Goal: Information Seeking & Learning: Learn about a topic

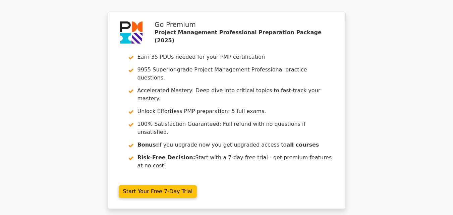
scroll to position [934, 0]
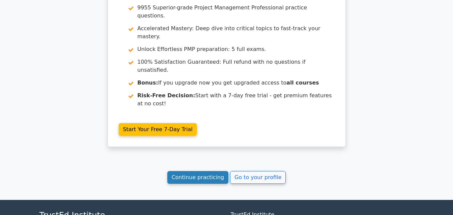
click at [197, 171] on link "Continue practicing" at bounding box center [197, 177] width 61 height 13
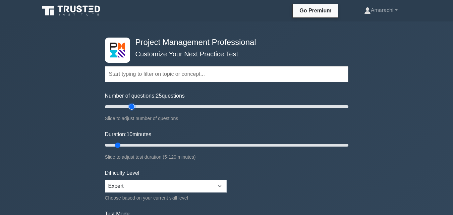
type input "25"
click at [130, 106] on input "Number of questions: 25 questions" at bounding box center [227, 107] width 244 height 8
click at [132, 146] on input "Duration: 15 minutes" at bounding box center [227, 145] width 244 height 8
click at [140, 146] on input "Duration: 15 minutes" at bounding box center [227, 145] width 244 height 8
click at [143, 145] on input "Duration: 20 minutes" at bounding box center [227, 145] width 244 height 8
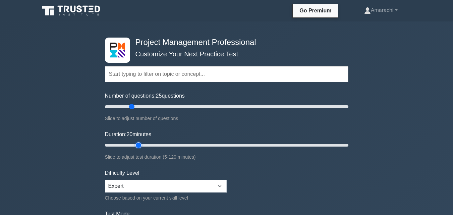
click at [143, 145] on input "Duration: 20 minutes" at bounding box center [227, 145] width 244 height 8
type input "25"
click at [145, 145] on input "Duration: 25 minutes" at bounding box center [227, 145] width 244 height 8
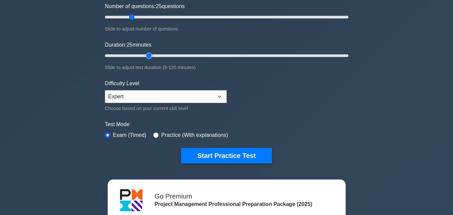
scroll to position [103, 0]
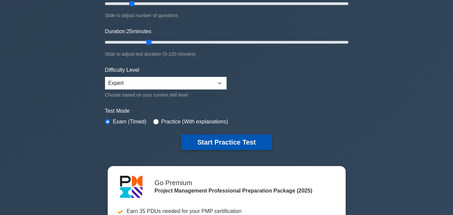
click at [220, 141] on button "Start Practice Test" at bounding box center [226, 142] width 91 height 15
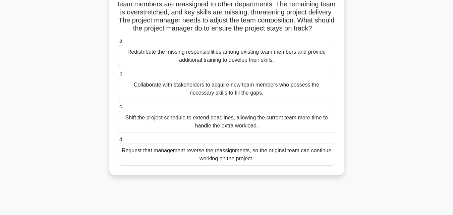
scroll to position [67, 0]
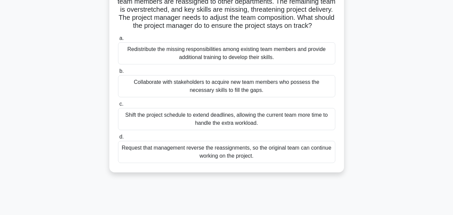
click at [196, 64] on div "Redistribute the missing responsibilities among existing team members and provi…" at bounding box center [226, 53] width 217 height 22
click at [118, 41] on input "a. Redistribute the missing responsibilities among existing team members and pr…" at bounding box center [118, 38] width 0 height 4
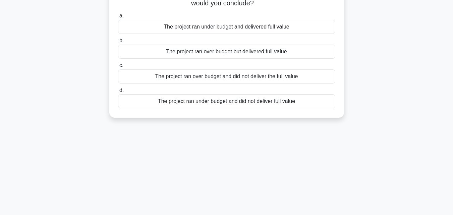
scroll to position [0, 0]
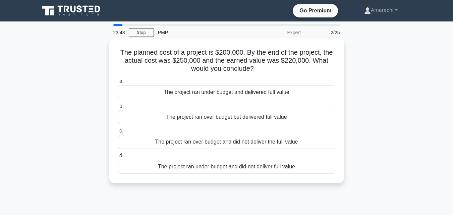
click at [263, 115] on div "The project ran over budget but delivered full value" at bounding box center [226, 117] width 217 height 14
click at [118, 108] on input "b. The project ran over budget but delivered full value" at bounding box center [118, 106] width 0 height 4
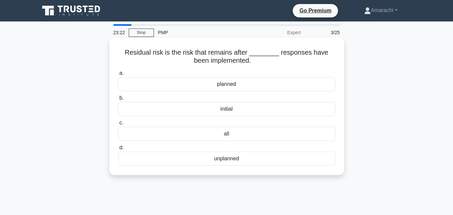
click at [231, 109] on div "initial" at bounding box center [226, 109] width 217 height 14
click at [118, 100] on input "b. initial" at bounding box center [118, 98] width 0 height 4
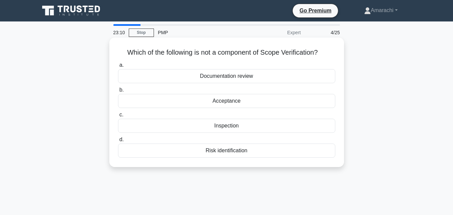
click at [246, 79] on div "Documentation review" at bounding box center [226, 76] width 217 height 14
click at [118, 67] on input "a. Documentation review" at bounding box center [118, 65] width 0 height 4
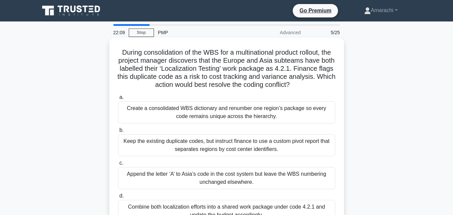
click at [189, 109] on div "Create a consolidated WBS dictionary and renumber one region’s package so every…" at bounding box center [226, 112] width 217 height 22
click at [118, 100] on input "a. Create a consolidated WBS dictionary and renumber one region’s package so ev…" at bounding box center [118, 97] width 0 height 4
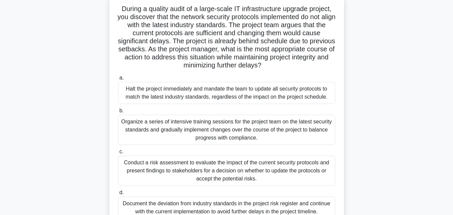
scroll to position [54, 0]
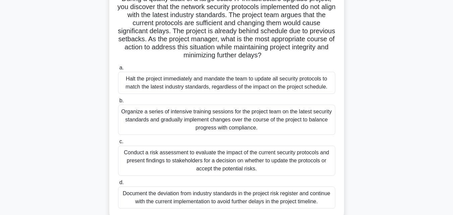
click at [252, 168] on div "Conduct a risk assessment to evaluate the impact of the current security protoc…" at bounding box center [226, 161] width 217 height 30
click at [118, 144] on input "c. Conduct a risk assessment to evaluate the impact of the current security pro…" at bounding box center [118, 142] width 0 height 4
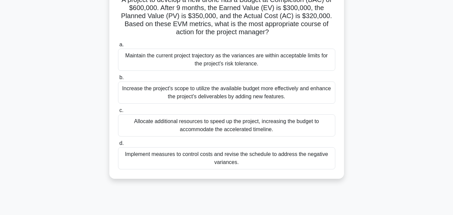
scroll to position [71, 0]
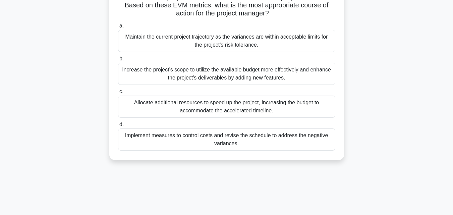
click at [290, 140] on div "Implement measures to control costs and revise the schedule to address the nega…" at bounding box center [226, 139] width 217 height 22
click at [118, 127] on input "d. Implement measures to control costs and revise the schedule to address the n…" at bounding box center [118, 124] width 0 height 4
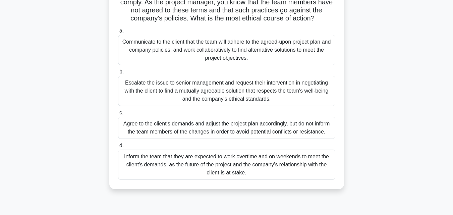
scroll to position [81, 0]
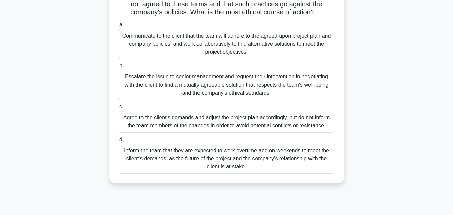
click at [259, 45] on div "Communicate to the client that the team will adhere to the agreed-upon project …" at bounding box center [226, 44] width 217 height 30
click at [118, 27] on input "a. Communicate to the client that the team will adhere to the agreed-upon proje…" at bounding box center [118, 25] width 0 height 4
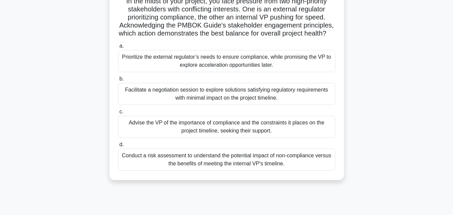
scroll to position [54, 0]
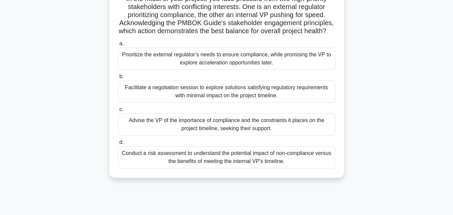
click at [237, 100] on div "Facilitate a negotiation session to explore solutions satisfying regulatory req…" at bounding box center [226, 92] width 217 height 22
click at [118, 79] on input "b. Facilitate a negotiation session to explore solutions satisfying regulatory …" at bounding box center [118, 76] width 0 height 4
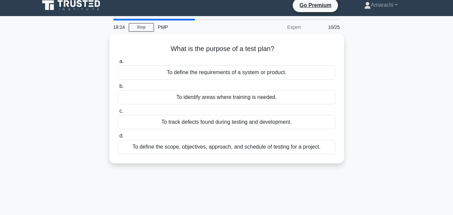
scroll to position [0, 0]
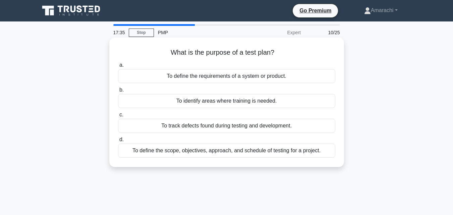
click at [221, 125] on div "To track defects found during testing and development." at bounding box center [226, 126] width 217 height 14
click at [118, 117] on input "c. To track defects found during testing and development." at bounding box center [118, 115] width 0 height 4
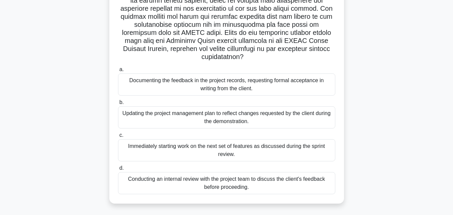
scroll to position [147, 0]
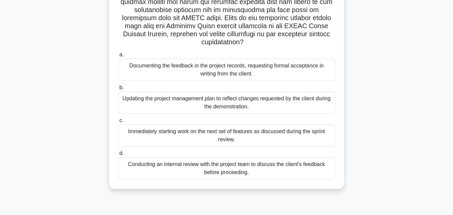
click at [228, 73] on div "Documenting the feedback in the project records, requesting formal acceptance i…" at bounding box center [226, 70] width 217 height 22
click at [118, 57] on input "a. Documenting the feedback in the project records, requesting formal acceptanc…" at bounding box center [118, 55] width 0 height 4
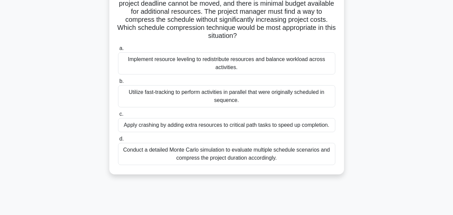
scroll to position [67, 0]
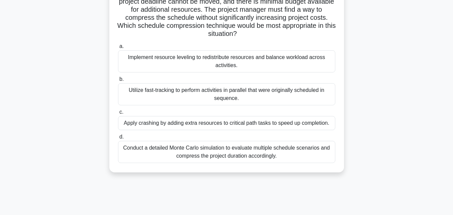
click at [251, 157] on div "Conduct a detailed Monte Carlo simulation to evaluate multiple schedule scenari…" at bounding box center [226, 152] width 217 height 22
click at [118, 139] on input "d. Conduct a detailed Monte Carlo simulation to evaluate multiple schedule scen…" at bounding box center [118, 137] width 0 height 4
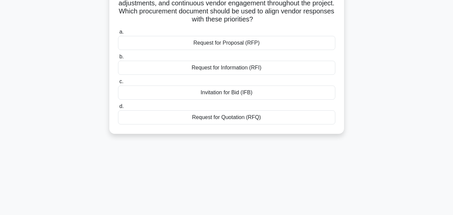
scroll to position [0, 0]
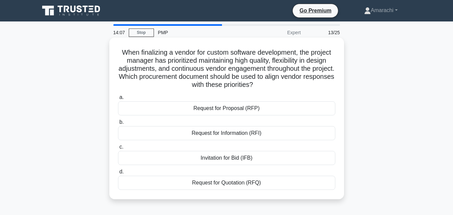
click at [237, 107] on div "Request for Proposal (RFP)" at bounding box center [226, 108] width 217 height 14
click at [118, 100] on input "a. Request for Proposal (RFP)" at bounding box center [118, 97] width 0 height 4
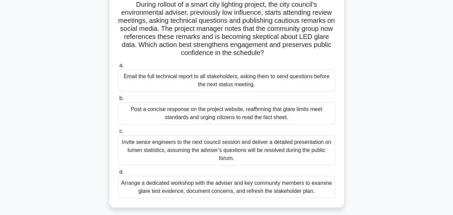
scroll to position [54, 0]
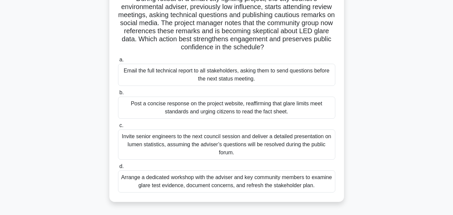
click at [287, 180] on div "Arrange a dedicated workshop with the adviser and key community members to exam…" at bounding box center [226, 181] width 217 height 22
click at [118, 169] on input "d. Arrange a dedicated workshop with the adviser and key community members to e…" at bounding box center [118, 166] width 0 height 4
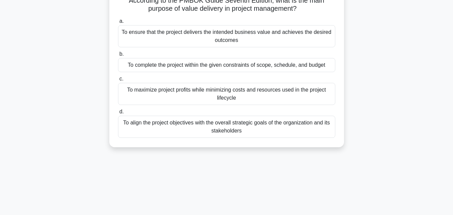
scroll to position [0, 0]
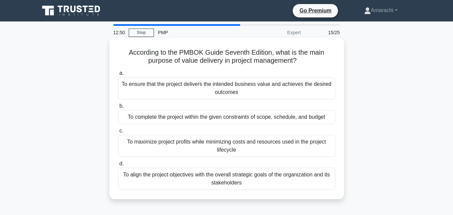
click at [257, 95] on div "To ensure that the project delivers the intended business value and achieves th…" at bounding box center [226, 88] width 217 height 22
click at [118, 75] on input "a. To ensure that the project delivers the intended business value and achieves…" at bounding box center [118, 73] width 0 height 4
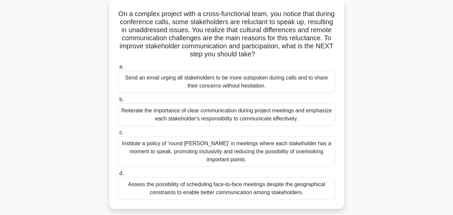
scroll to position [54, 0]
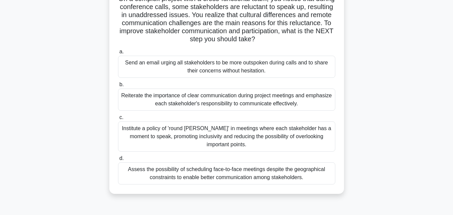
click at [262, 136] on div "Institute a policy of 'round [PERSON_NAME]' in meetings where each stakeholder …" at bounding box center [226, 136] width 217 height 30
click at [118, 120] on input "c. Institute a policy of 'round [PERSON_NAME]' in meetings where each stakehold…" at bounding box center [118, 117] width 0 height 4
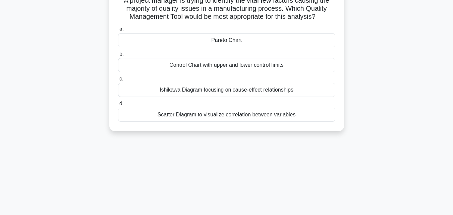
scroll to position [0, 0]
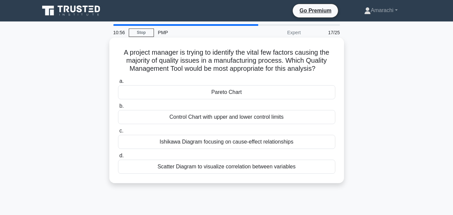
click at [197, 142] on div "Ishikawa Diagram focusing on cause-effect relationships" at bounding box center [226, 142] width 217 height 14
click at [118, 133] on input "[PERSON_NAME] Diagram focusing on cause-effect relationships" at bounding box center [118, 131] width 0 height 4
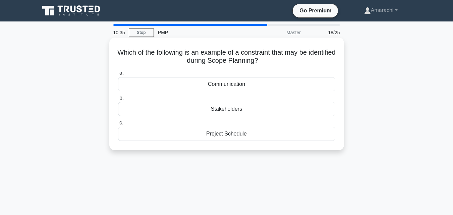
click at [239, 87] on div "Communication" at bounding box center [226, 84] width 217 height 14
click at [118, 75] on input "a. Communication" at bounding box center [118, 73] width 0 height 4
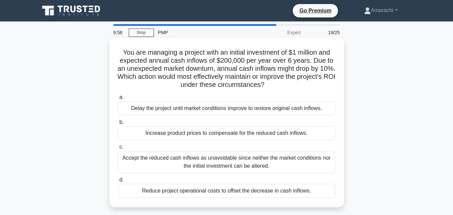
click at [193, 193] on div "Reduce project operational costs to offset the decrease in cash inflows." at bounding box center [226, 191] width 217 height 14
click at [118, 182] on input "d. Reduce project operational costs to offset the decrease in cash inflows." at bounding box center [118, 180] width 0 height 4
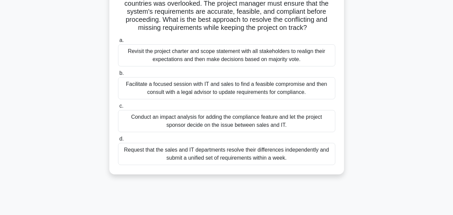
scroll to position [107, 0]
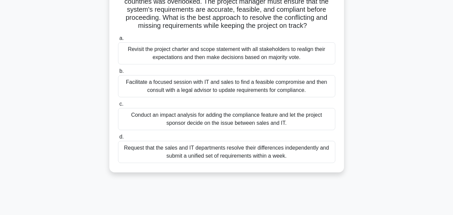
click at [244, 97] on div "Facilitate a focused session with IT and sales to find a feasible compromise an…" at bounding box center [226, 86] width 217 height 22
click at [118, 73] on input "b. Facilitate a focused session with IT and sales to find a feasible compromise…" at bounding box center [118, 71] width 0 height 4
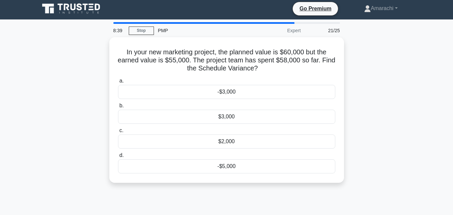
scroll to position [0, 0]
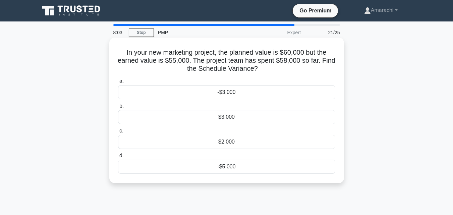
click at [220, 167] on div "-$5,000" at bounding box center [226, 167] width 217 height 14
click at [118, 158] on input "d. -$5,000" at bounding box center [118, 156] width 0 height 4
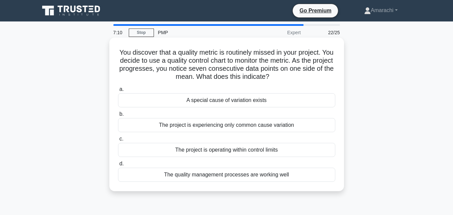
click at [223, 178] on div "The quality management processes are working well" at bounding box center [226, 175] width 217 height 14
click at [118, 166] on input "d. The quality management processes are working well" at bounding box center [118, 164] width 0 height 4
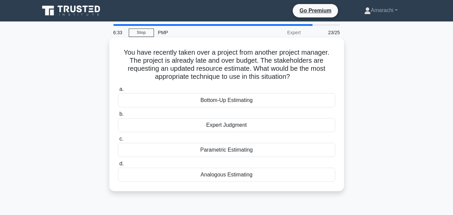
click at [231, 103] on div "Bottom-Up Estimating" at bounding box center [226, 100] width 217 height 14
click at [118, 92] on input "a. Bottom-Up Estimating" at bounding box center [118, 89] width 0 height 4
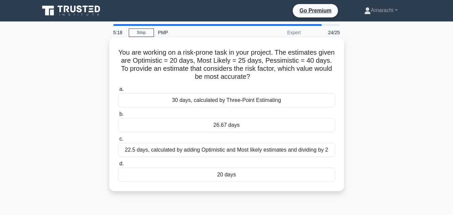
click at [236, 101] on div "30 days, calculated by Three-Point Estimating" at bounding box center [226, 100] width 217 height 14
click at [118, 92] on input "a. 30 days, calculated by Three-Point Estimating" at bounding box center [118, 89] width 0 height 4
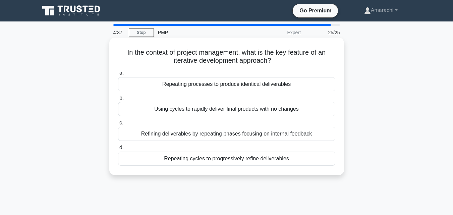
click at [224, 163] on div "Repeating cycles to progressively refine deliverables" at bounding box center [226, 159] width 217 height 14
click at [118, 150] on input "d. Repeating cycles to progressively refine deliverables" at bounding box center [118, 148] width 0 height 4
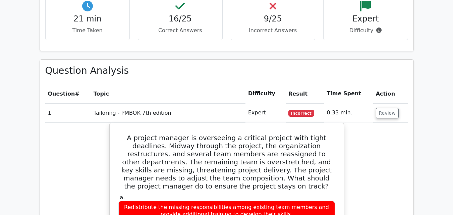
scroll to position [751, 0]
